Goal: Information Seeking & Learning: Compare options

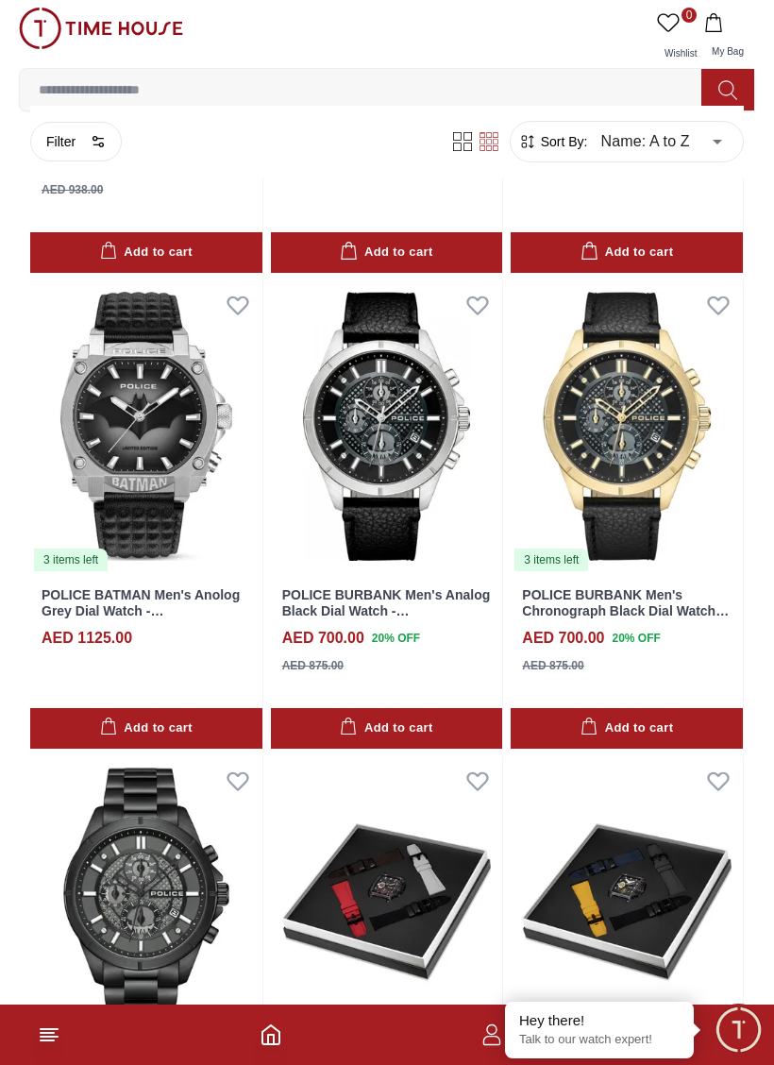
scroll to position [2376, 0]
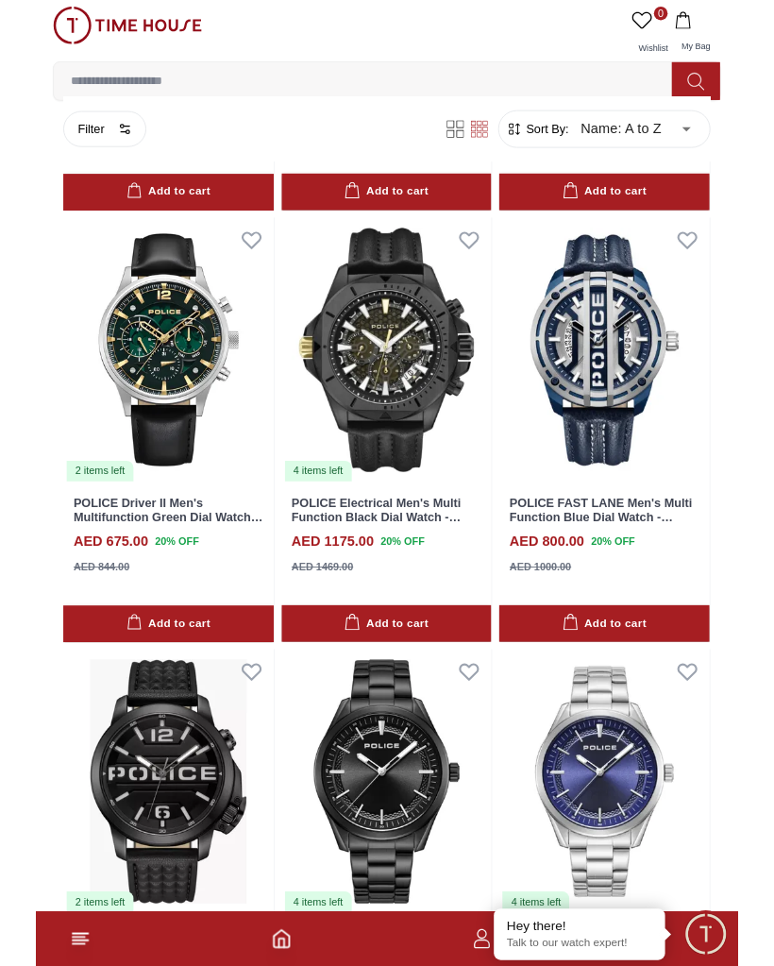
scroll to position [4247, 0]
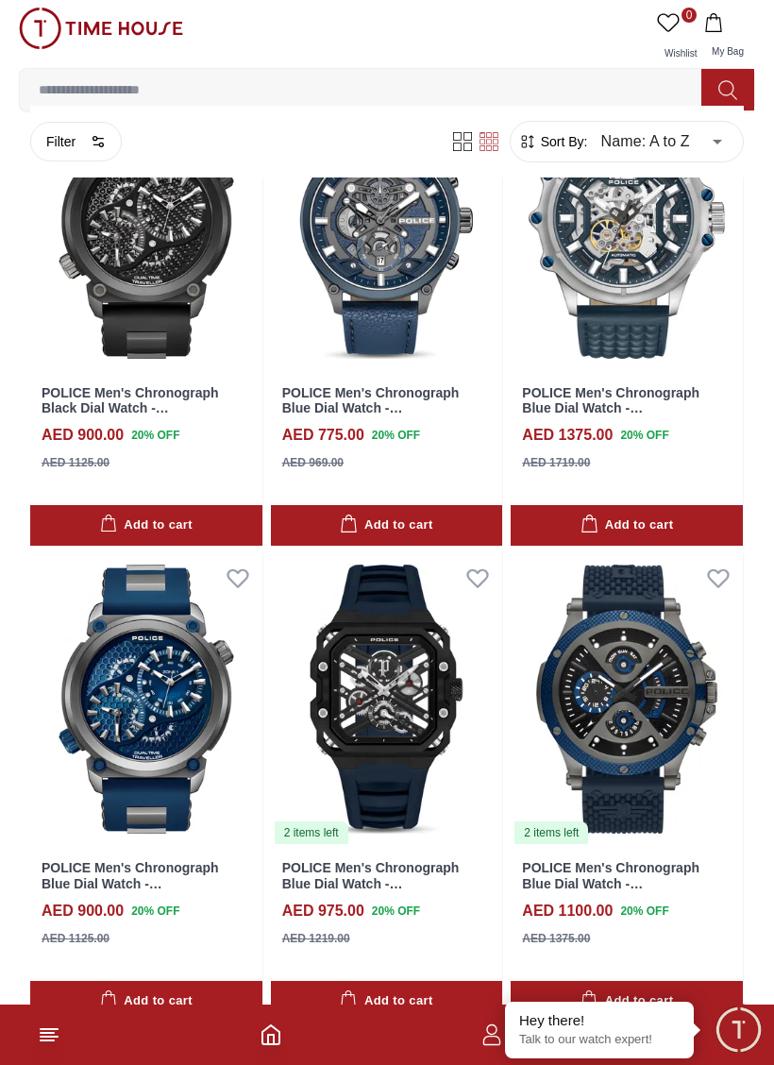
scroll to position [8741, 0]
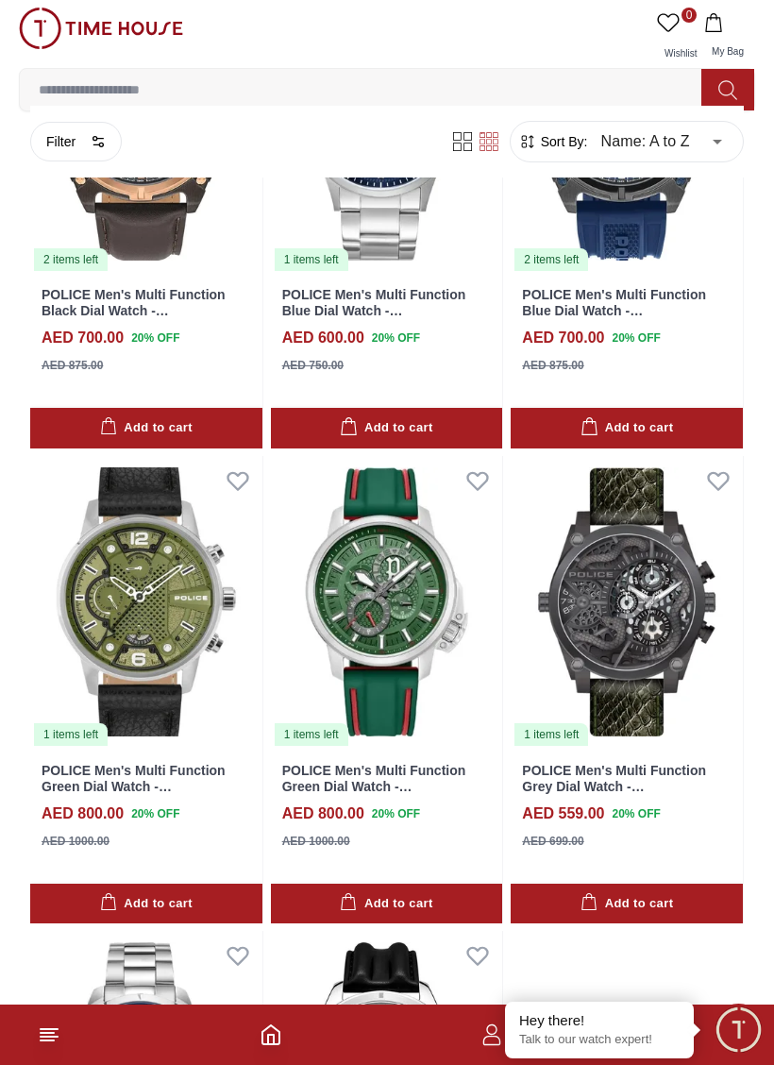
scroll to position [12175, 0]
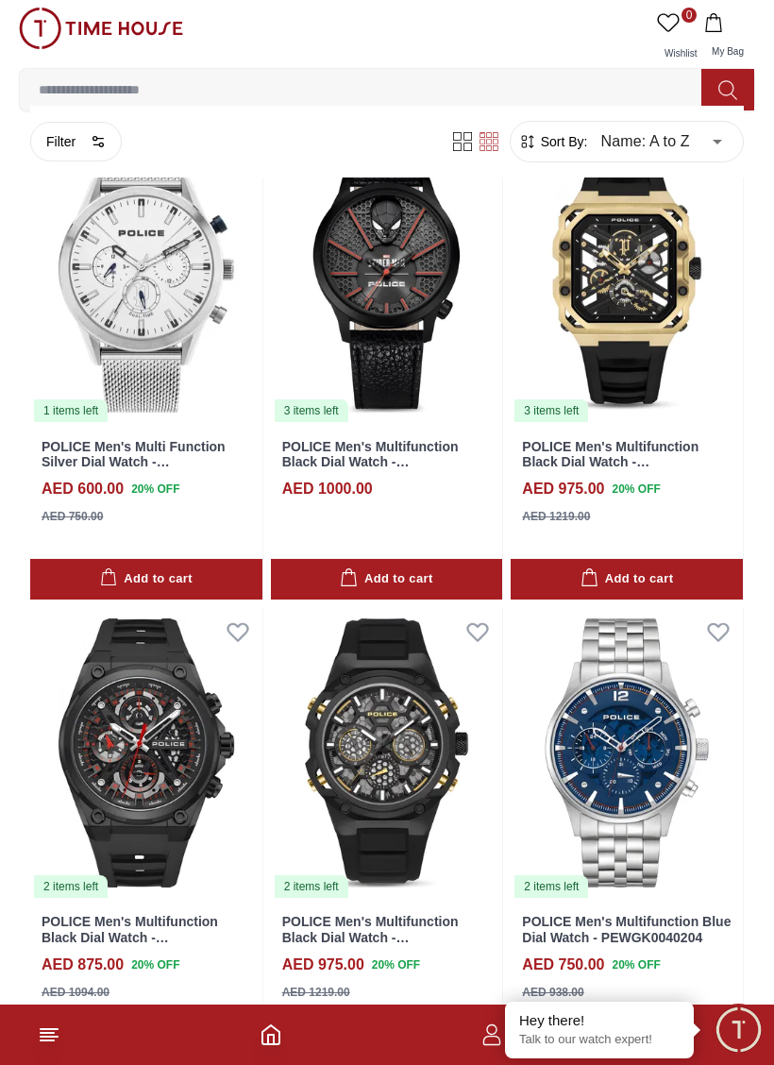
scroll to position [13913, 0]
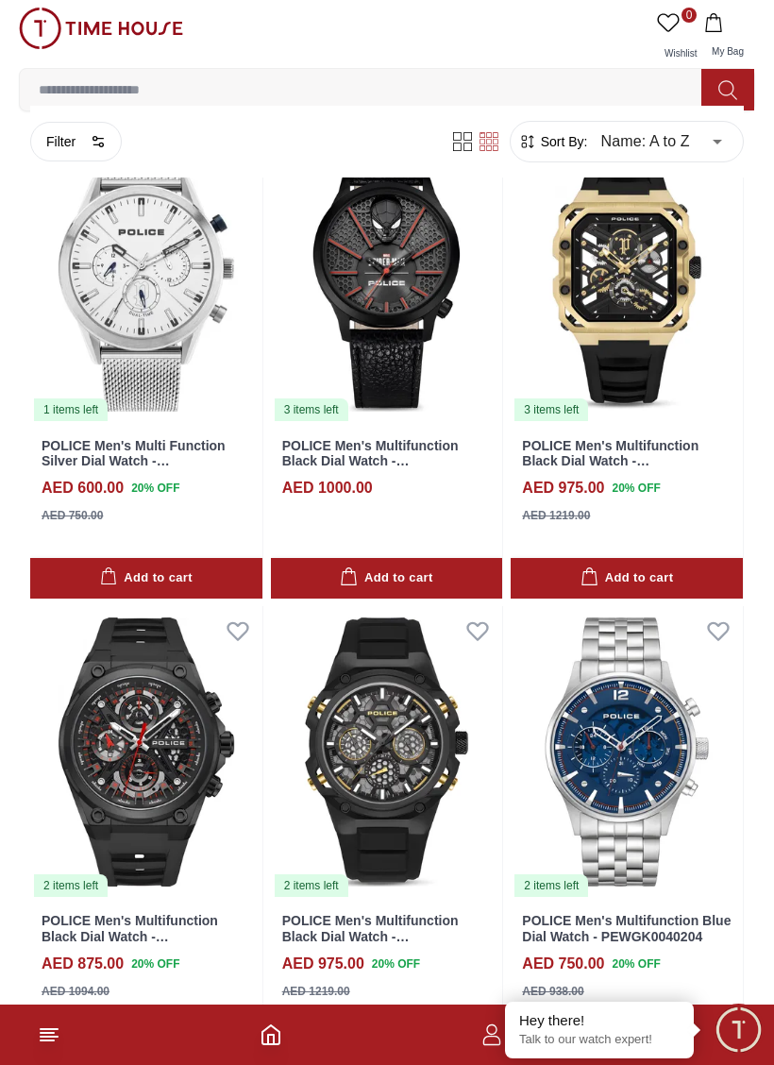
click at [130, 606] on img at bounding box center [146, 752] width 232 height 292
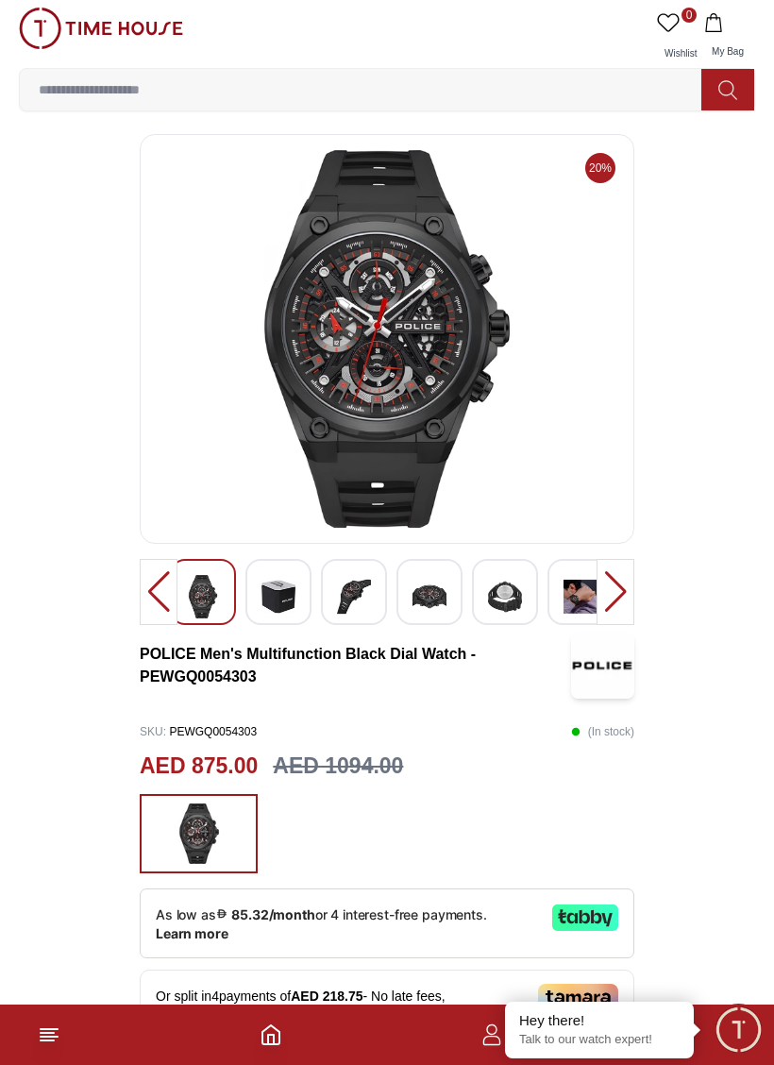
click at [262, 578] on img at bounding box center [279, 596] width 34 height 43
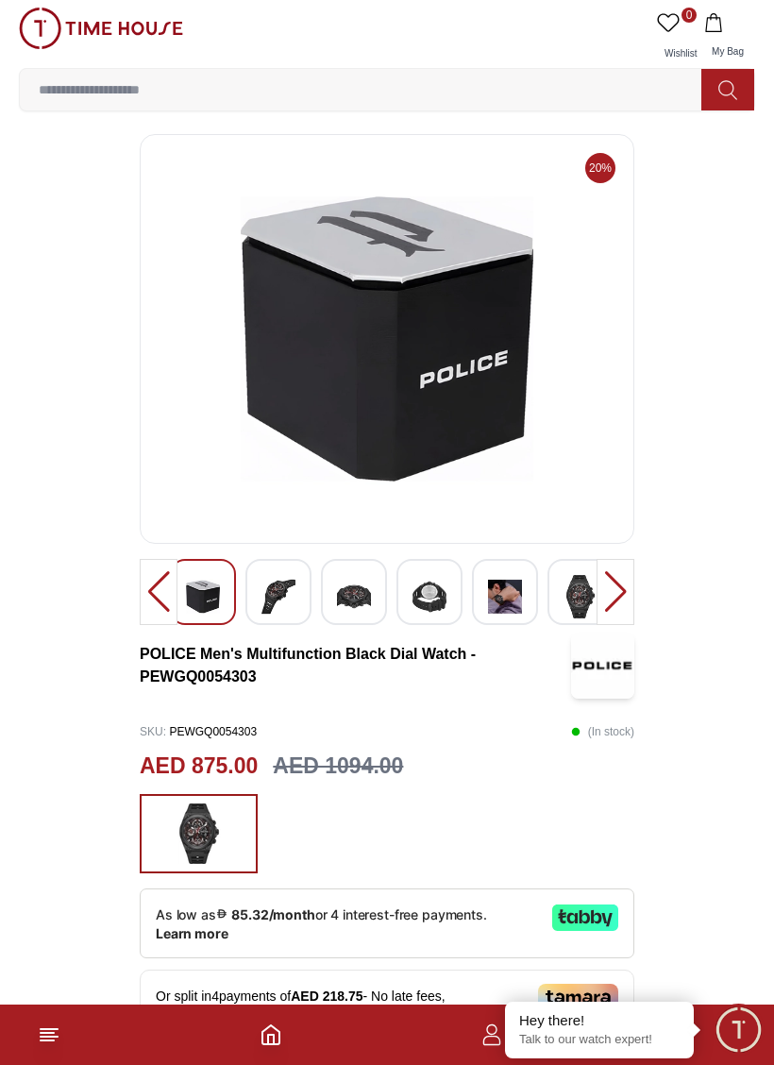
click at [351, 581] on img at bounding box center [354, 596] width 34 height 43
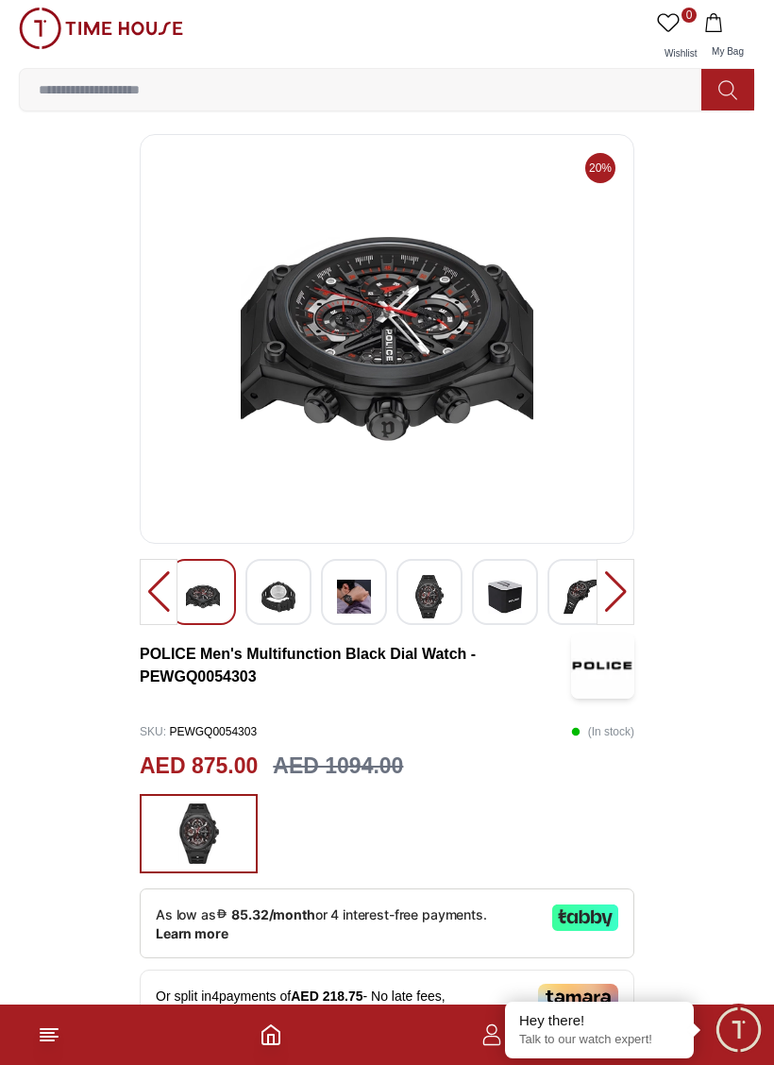
click at [357, 591] on img at bounding box center [354, 596] width 34 height 43
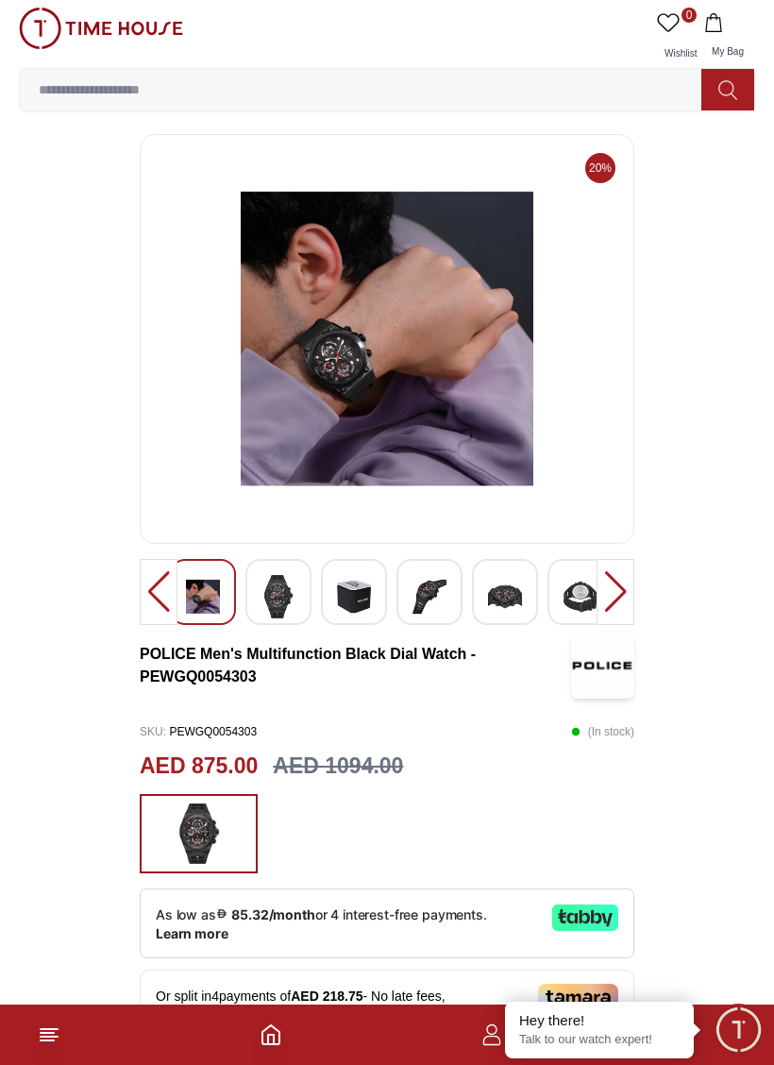
click at [343, 596] on img at bounding box center [354, 596] width 34 height 43
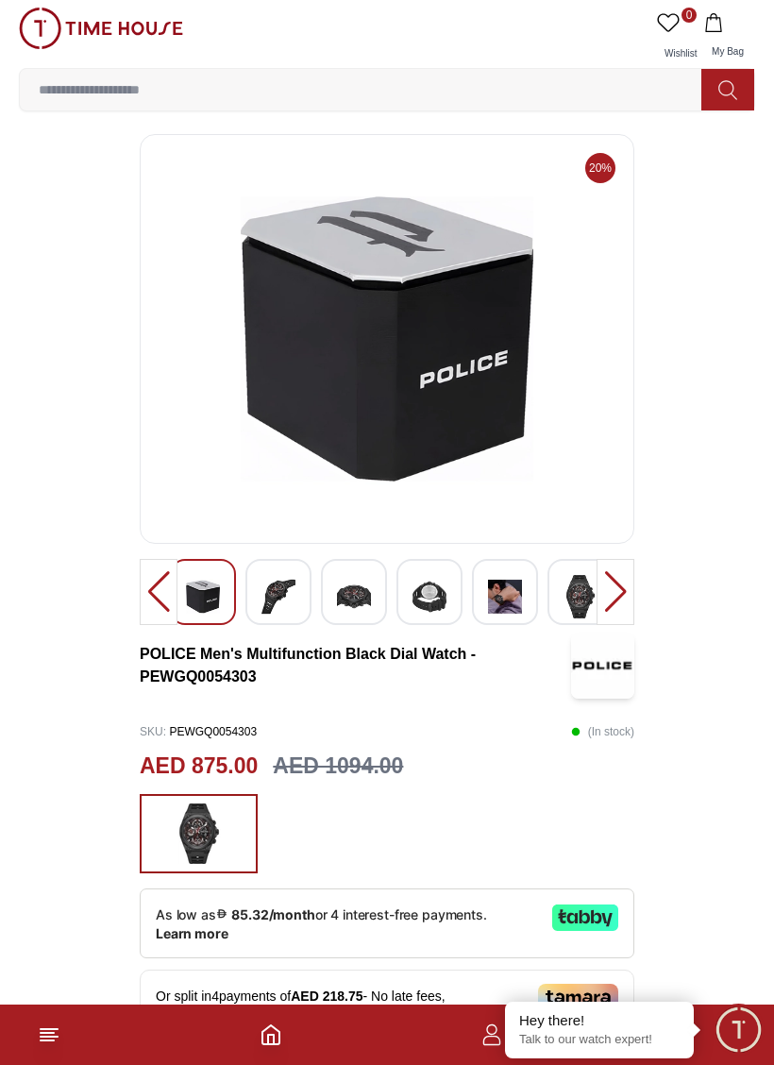
click at [349, 589] on img at bounding box center [354, 596] width 34 height 43
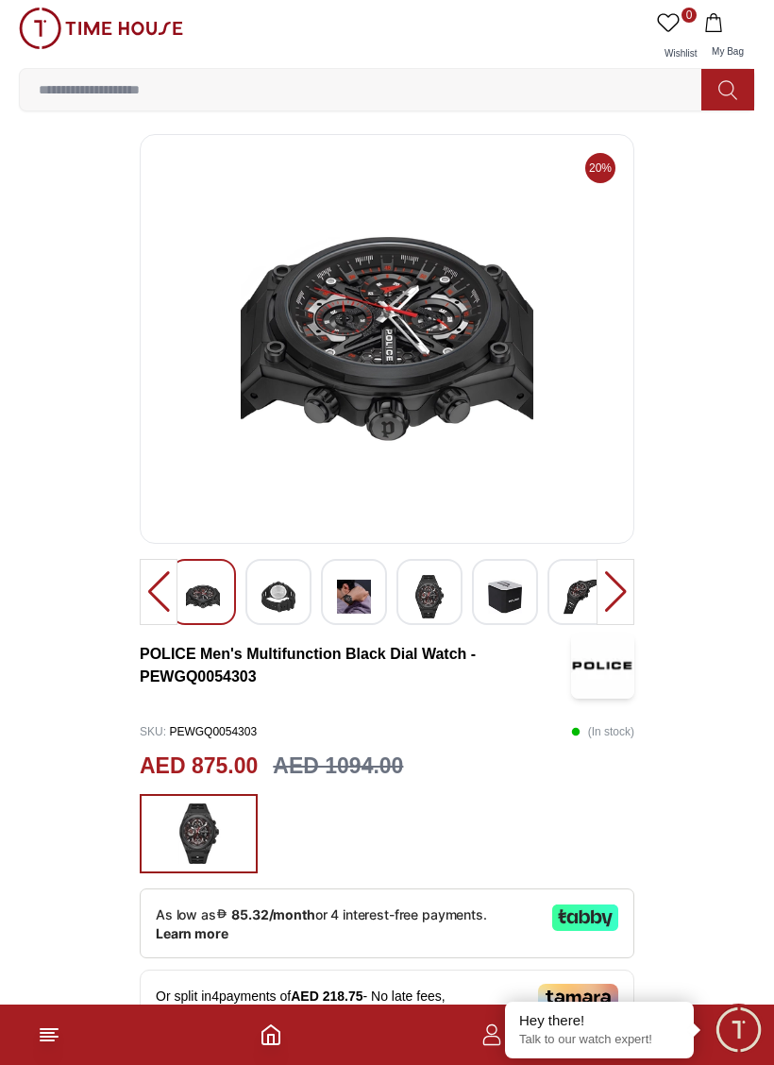
click at [274, 601] on img at bounding box center [279, 596] width 34 height 43
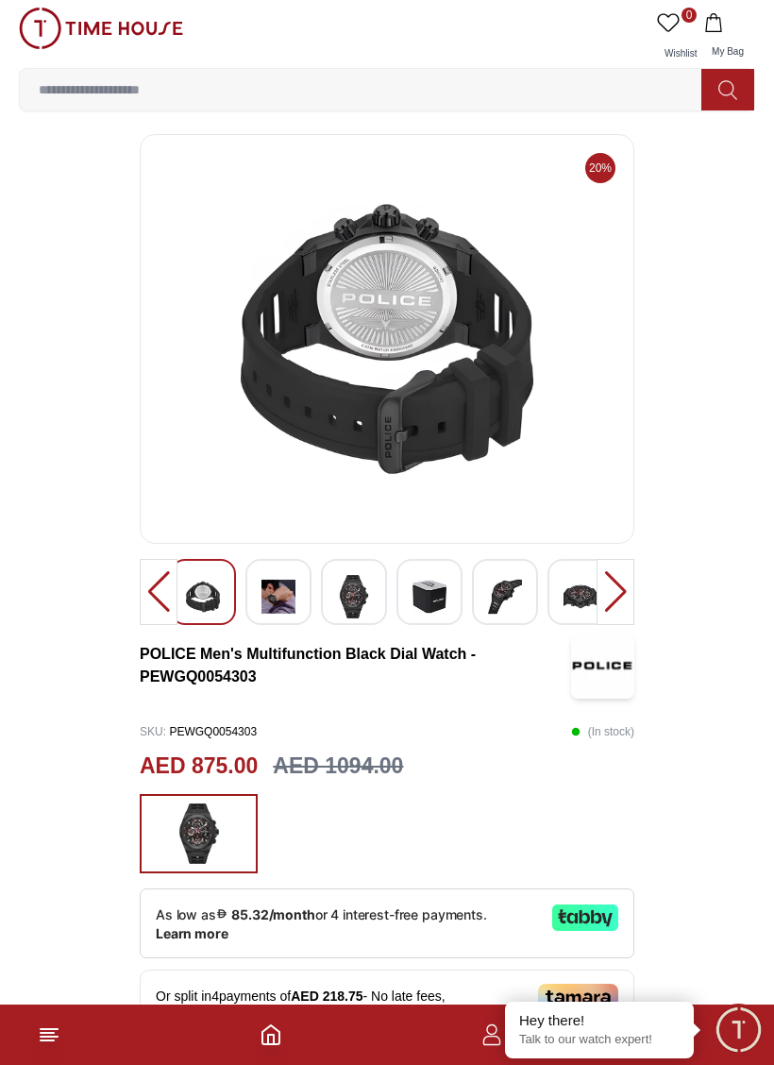
click at [503, 596] on img at bounding box center [505, 596] width 34 height 43
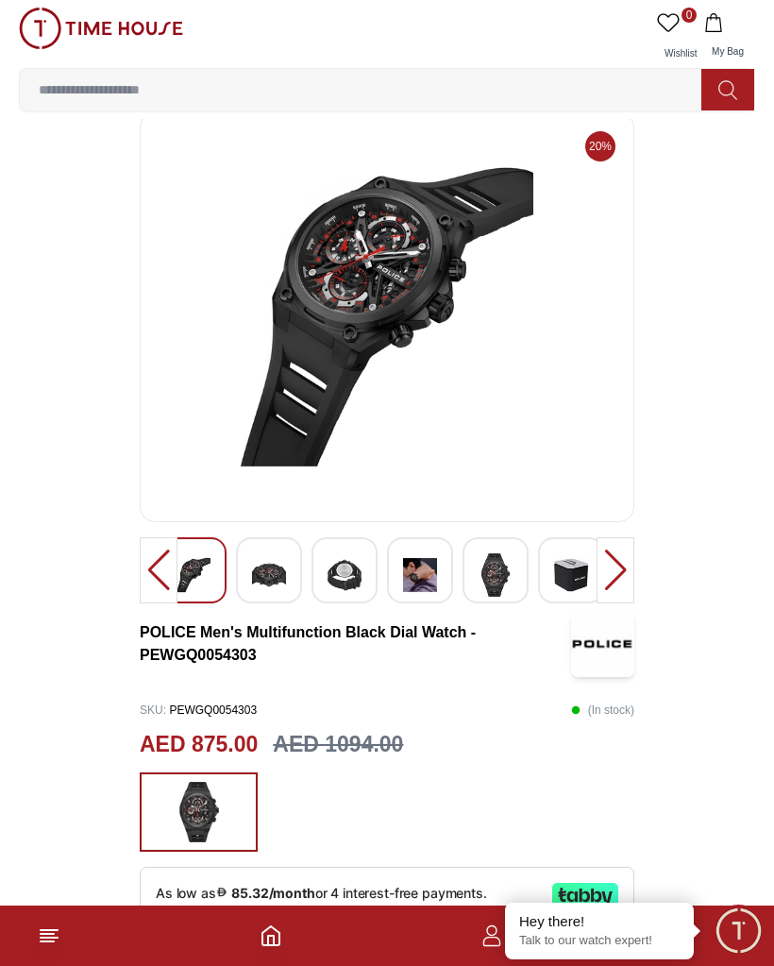
scroll to position [12, 0]
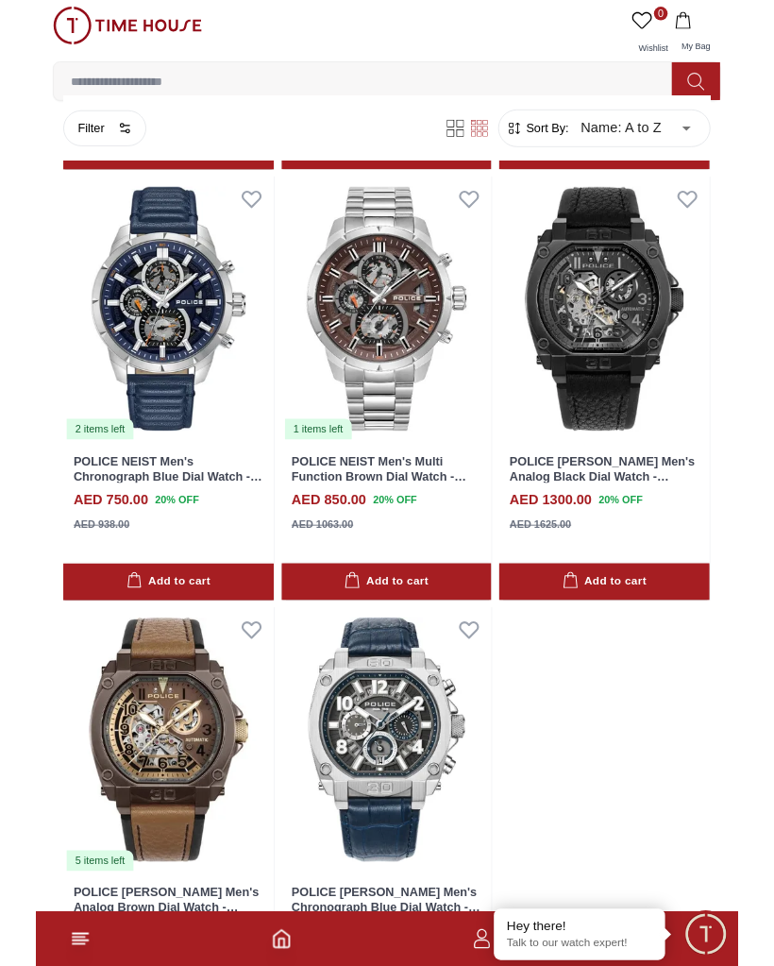
scroll to position [2870, 0]
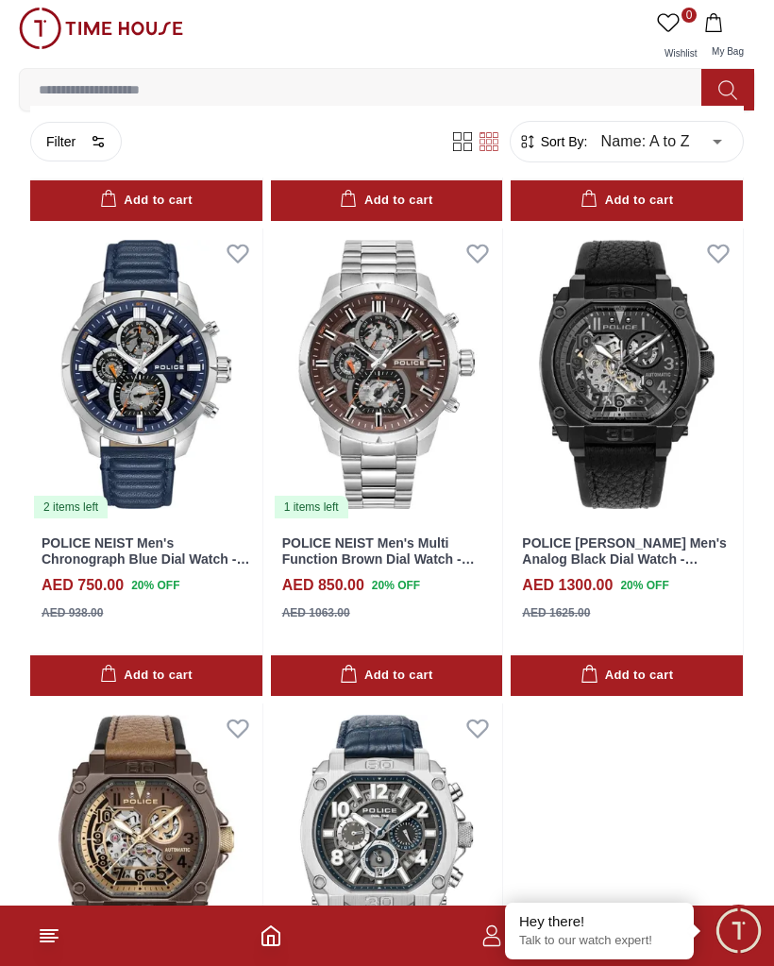
click at [636, 374] on img at bounding box center [627, 375] width 232 height 292
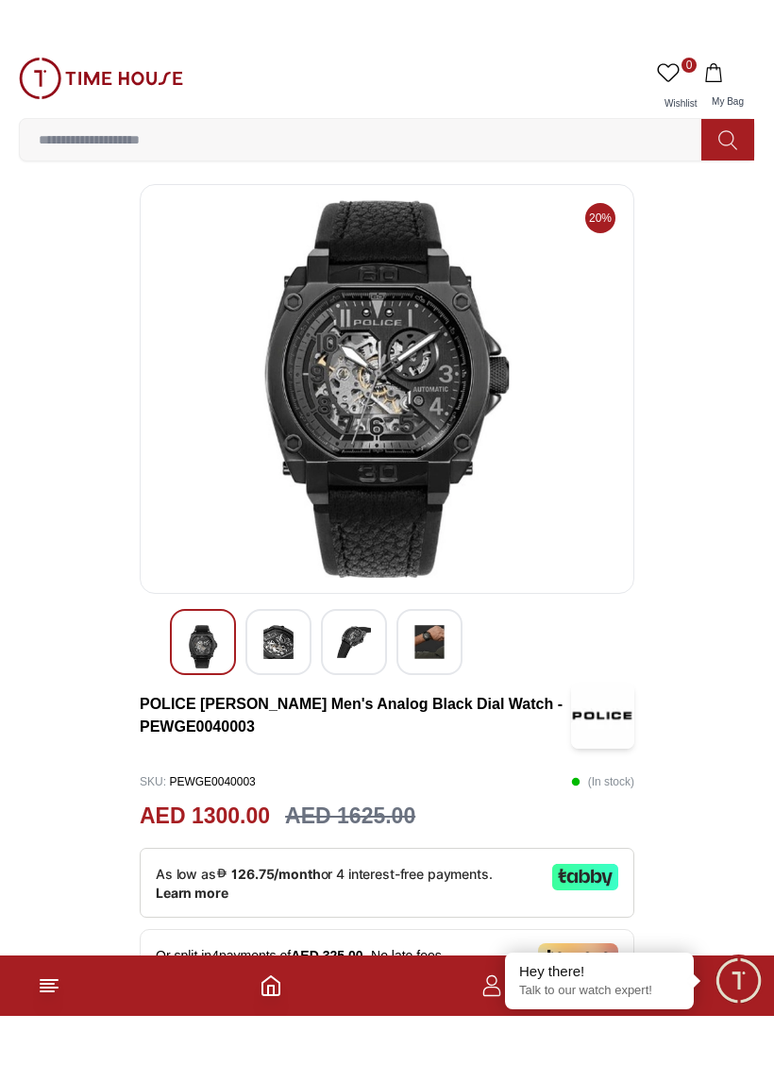
scroll to position [15, 0]
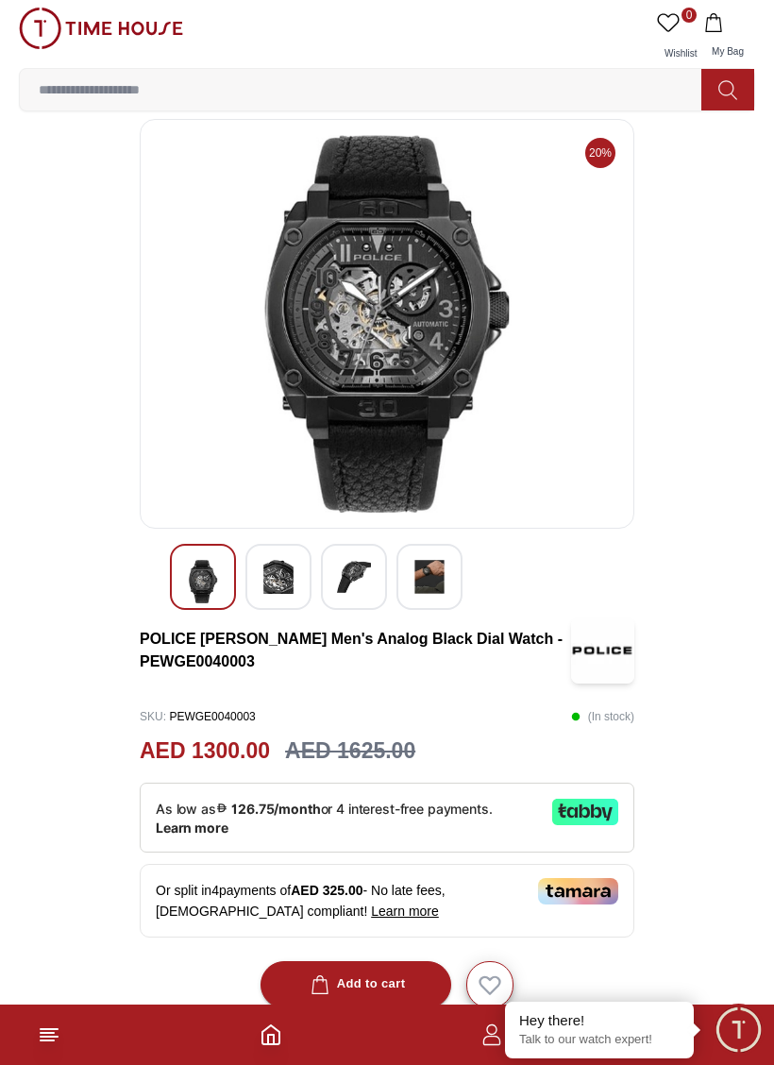
click at [288, 577] on img at bounding box center [279, 577] width 34 height 34
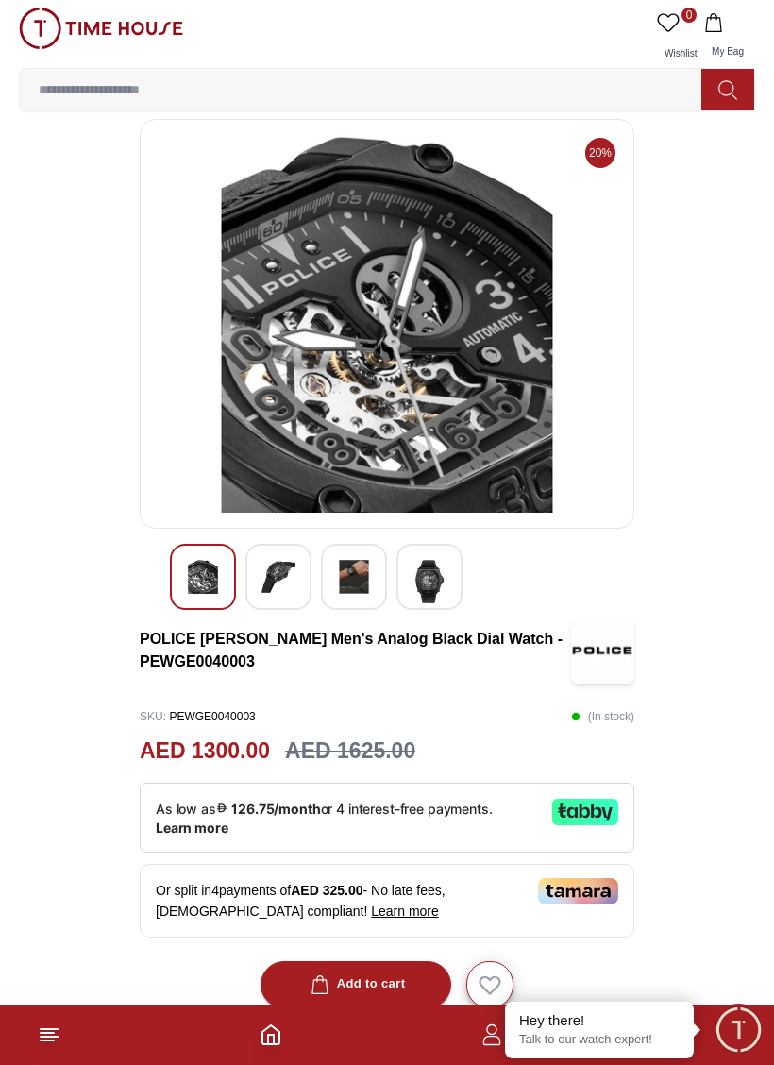
click at [344, 569] on img at bounding box center [354, 577] width 34 height 34
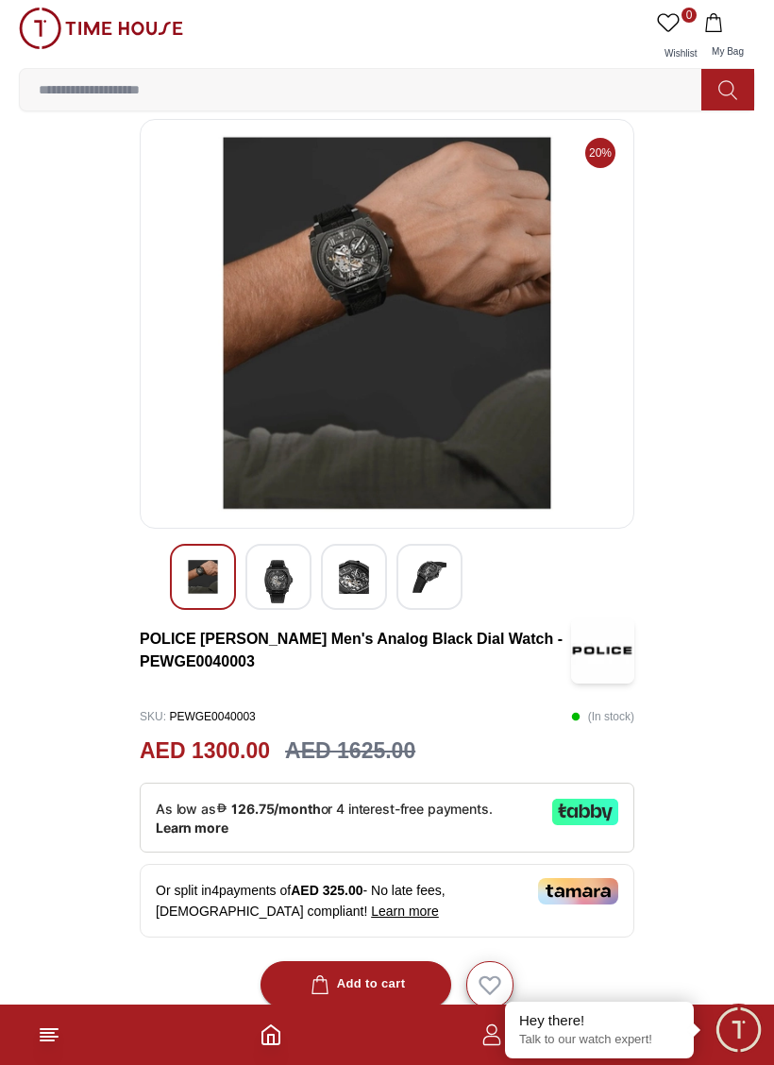
click at [407, 570] on div at bounding box center [430, 577] width 66 height 66
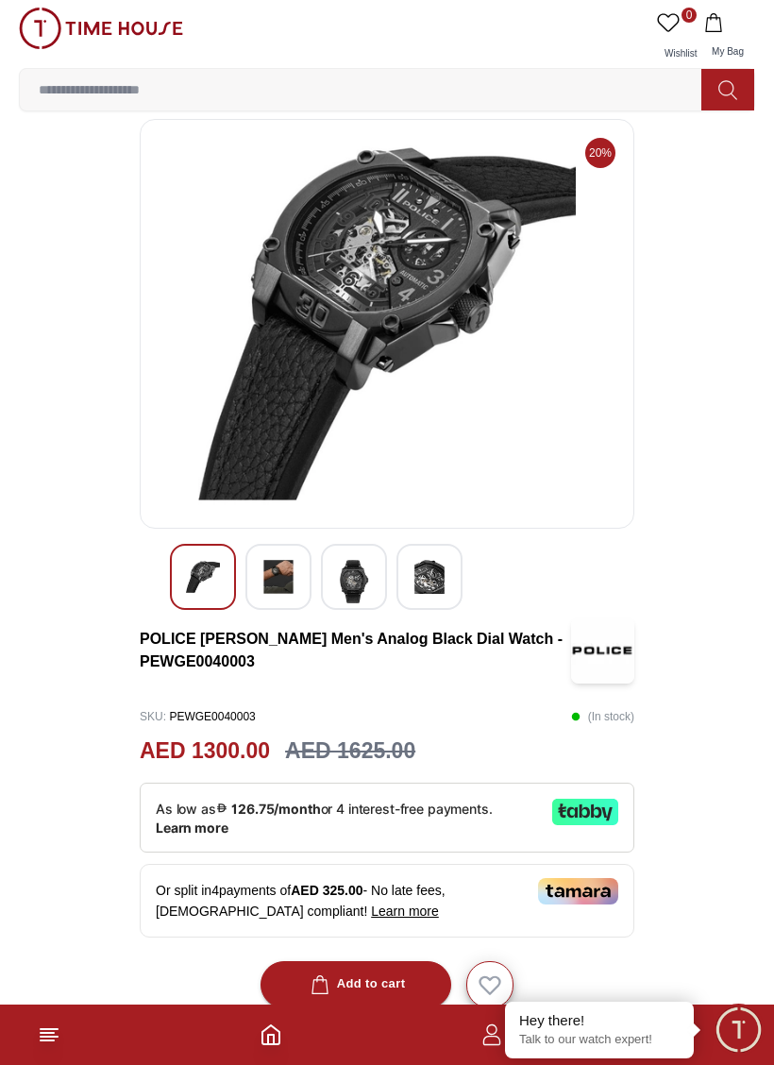
click at [339, 581] on img at bounding box center [354, 581] width 34 height 43
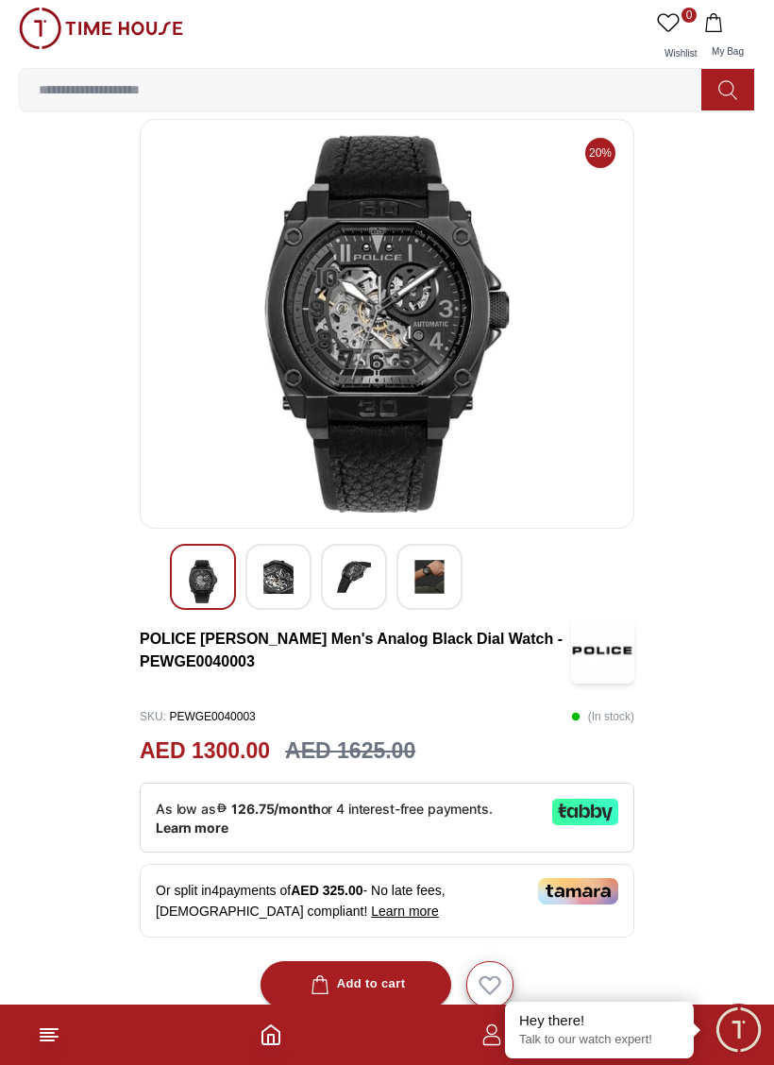
click at [415, 577] on img at bounding box center [430, 577] width 34 height 34
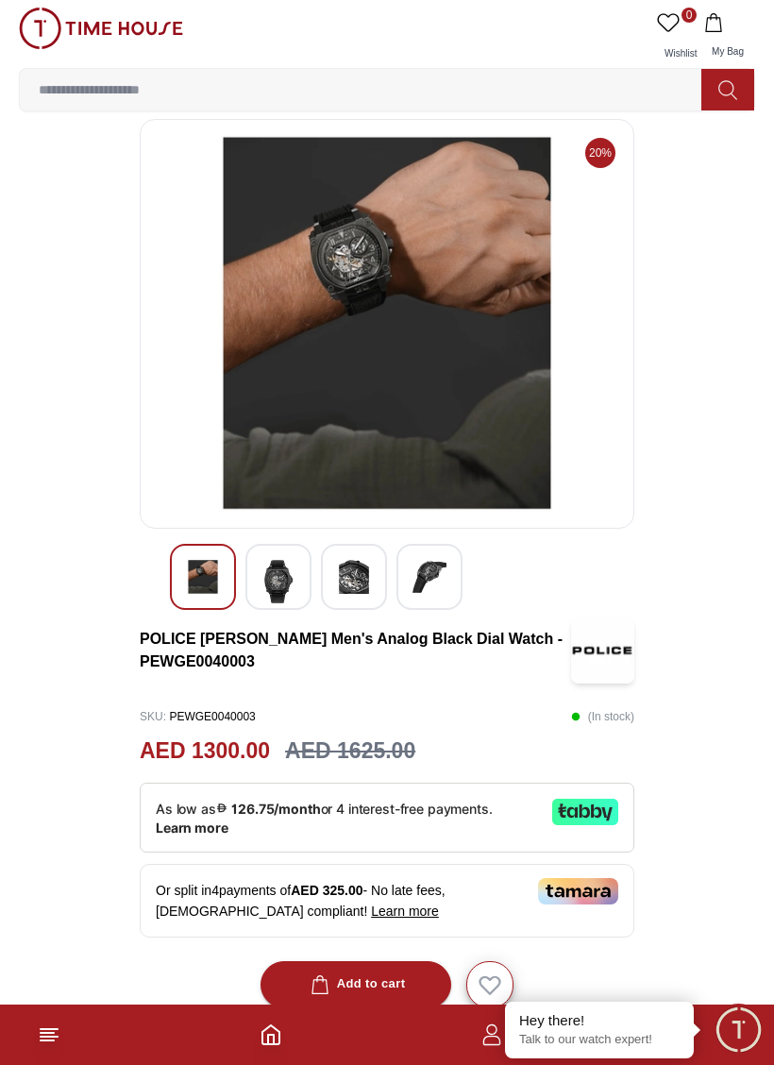
click at [339, 575] on img at bounding box center [354, 577] width 34 height 34
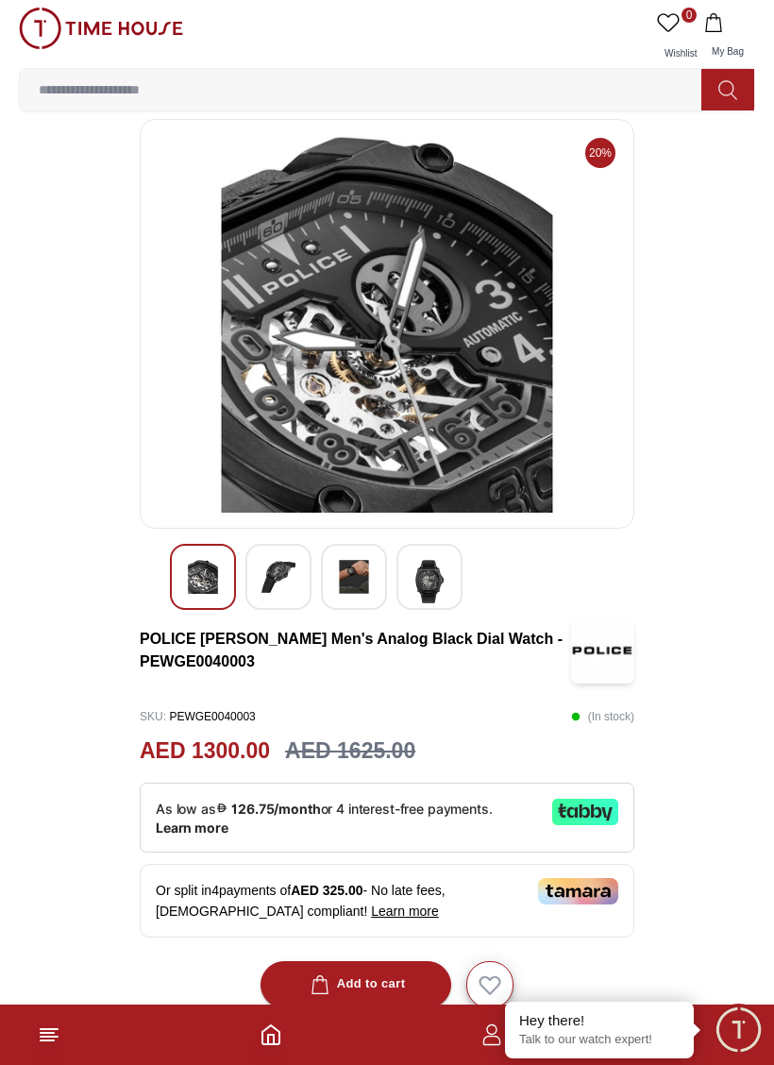
click at [281, 568] on img at bounding box center [279, 577] width 34 height 34
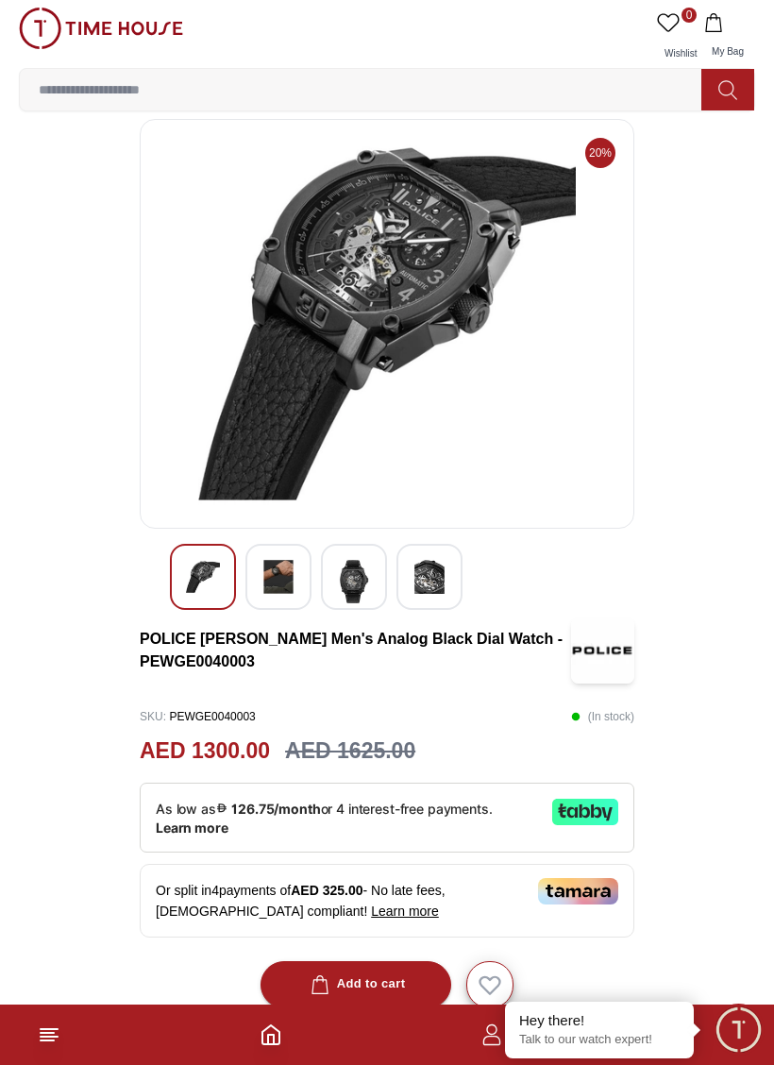
click at [351, 572] on img at bounding box center [354, 581] width 34 height 43
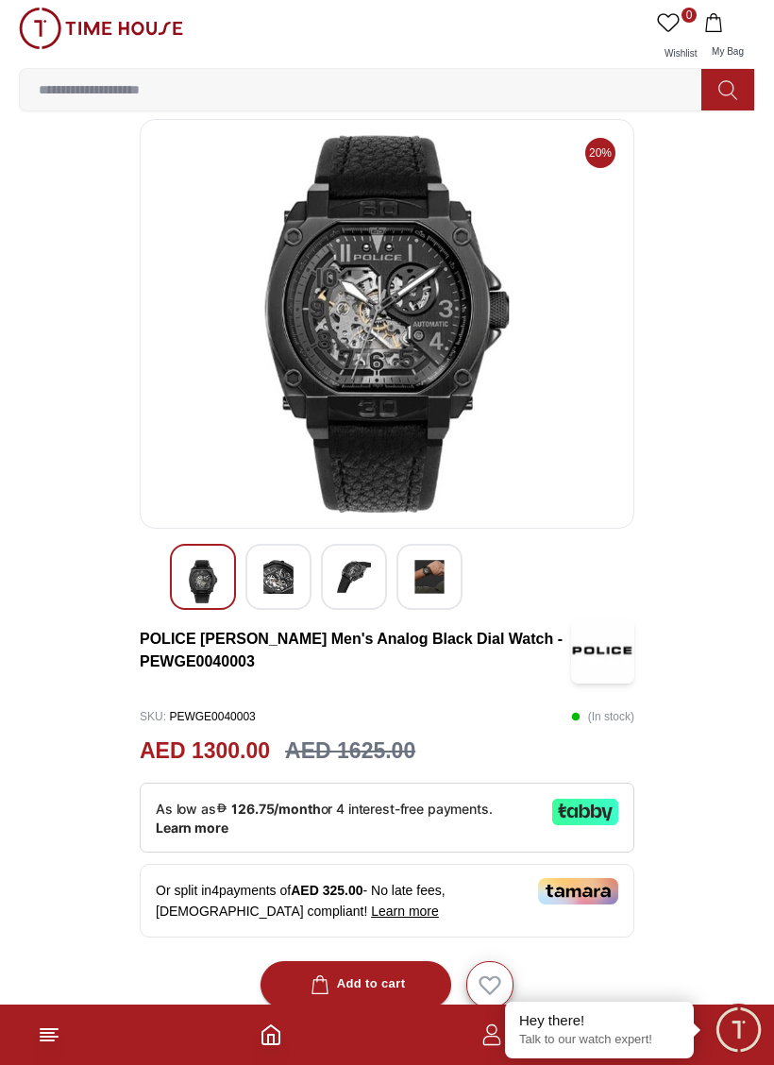
click at [190, 576] on img at bounding box center [203, 581] width 34 height 43
click at [278, 566] on img at bounding box center [279, 577] width 34 height 34
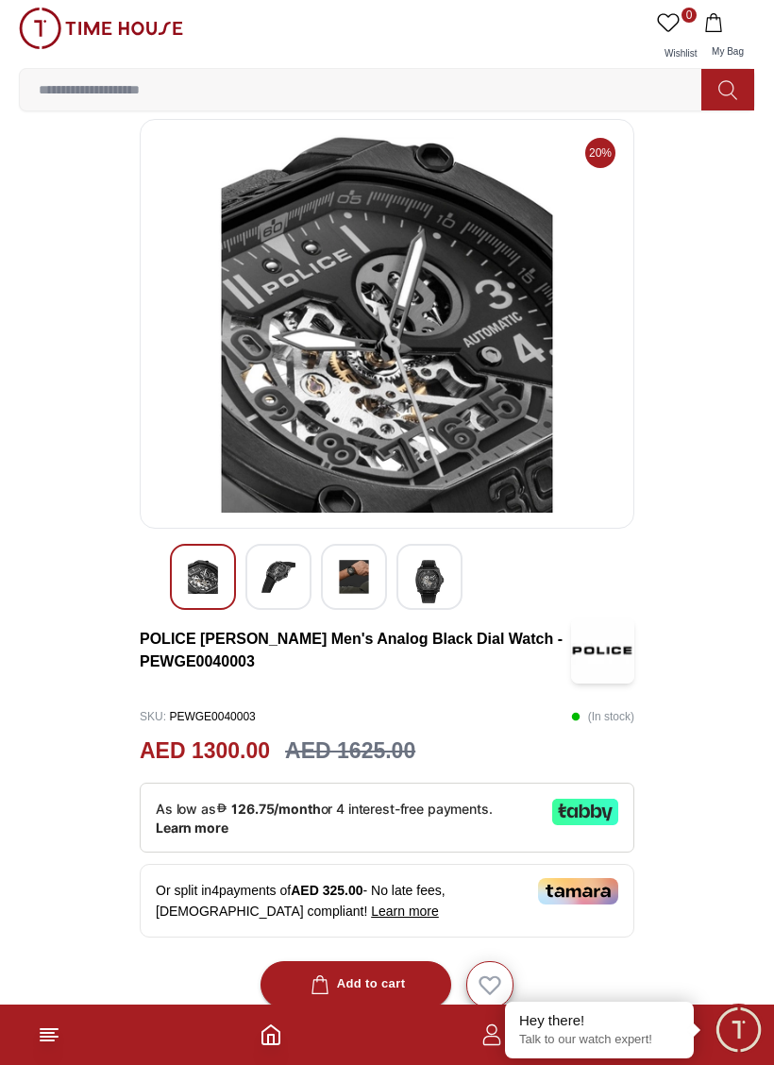
click at [359, 556] on div at bounding box center [354, 577] width 66 height 66
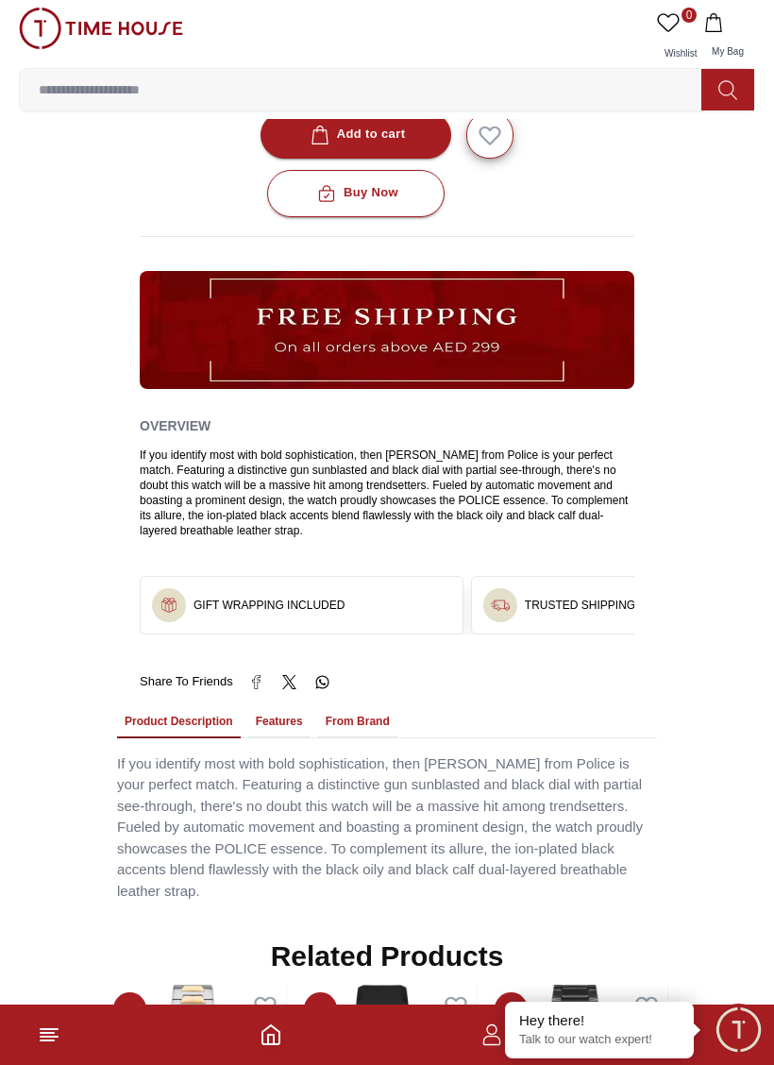
scroll to position [890, 0]
